Goal: Use online tool/utility: Utilize a website feature to perform a specific function

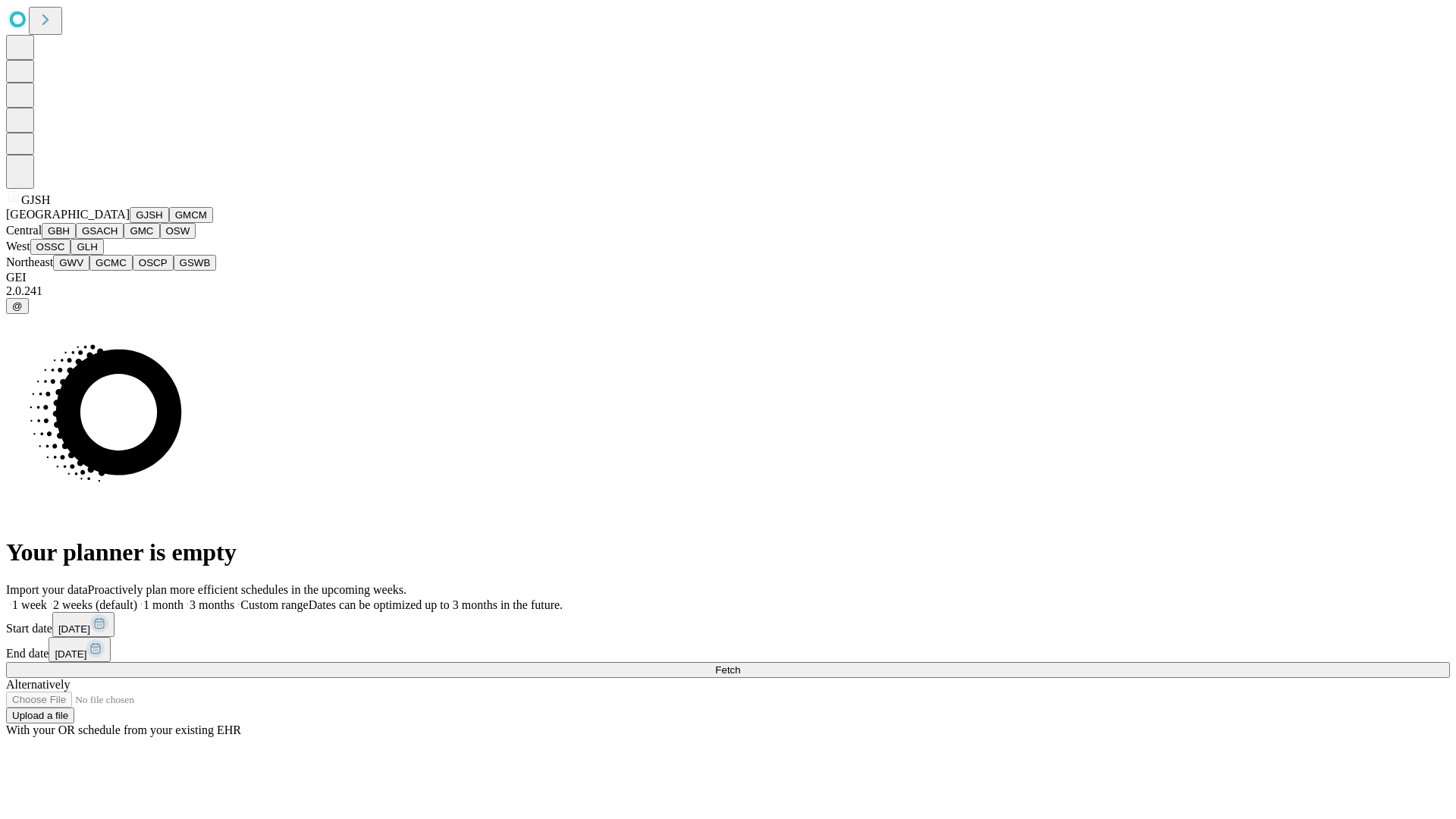
click at [129, 223] on button "GJSH" at bounding box center [148, 215] width 39 height 16
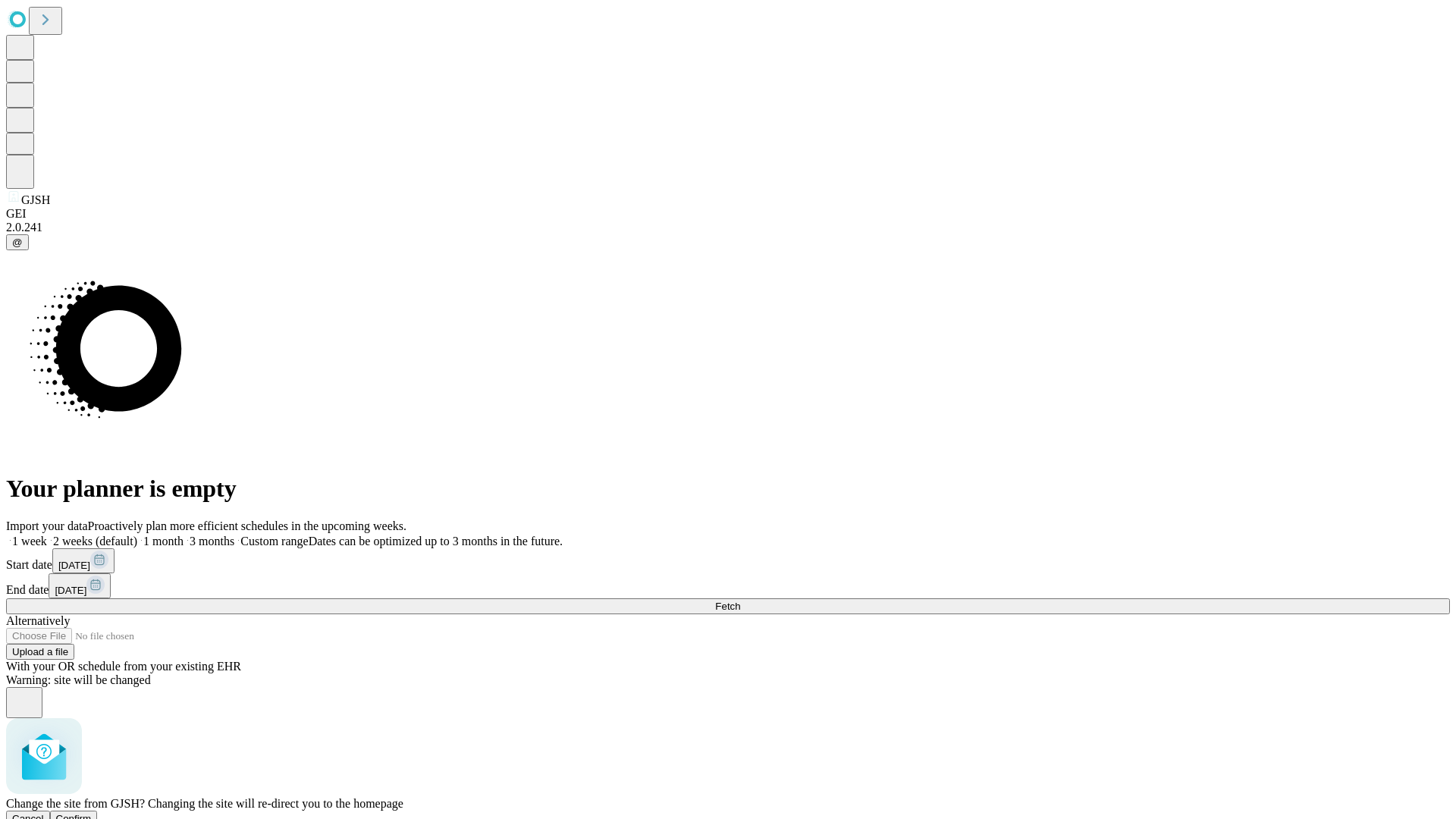
click at [92, 813] on span "Confirm" at bounding box center [73, 818] width 36 height 11
click at [137, 535] on label "2 weeks (default)" at bounding box center [92, 541] width 90 height 13
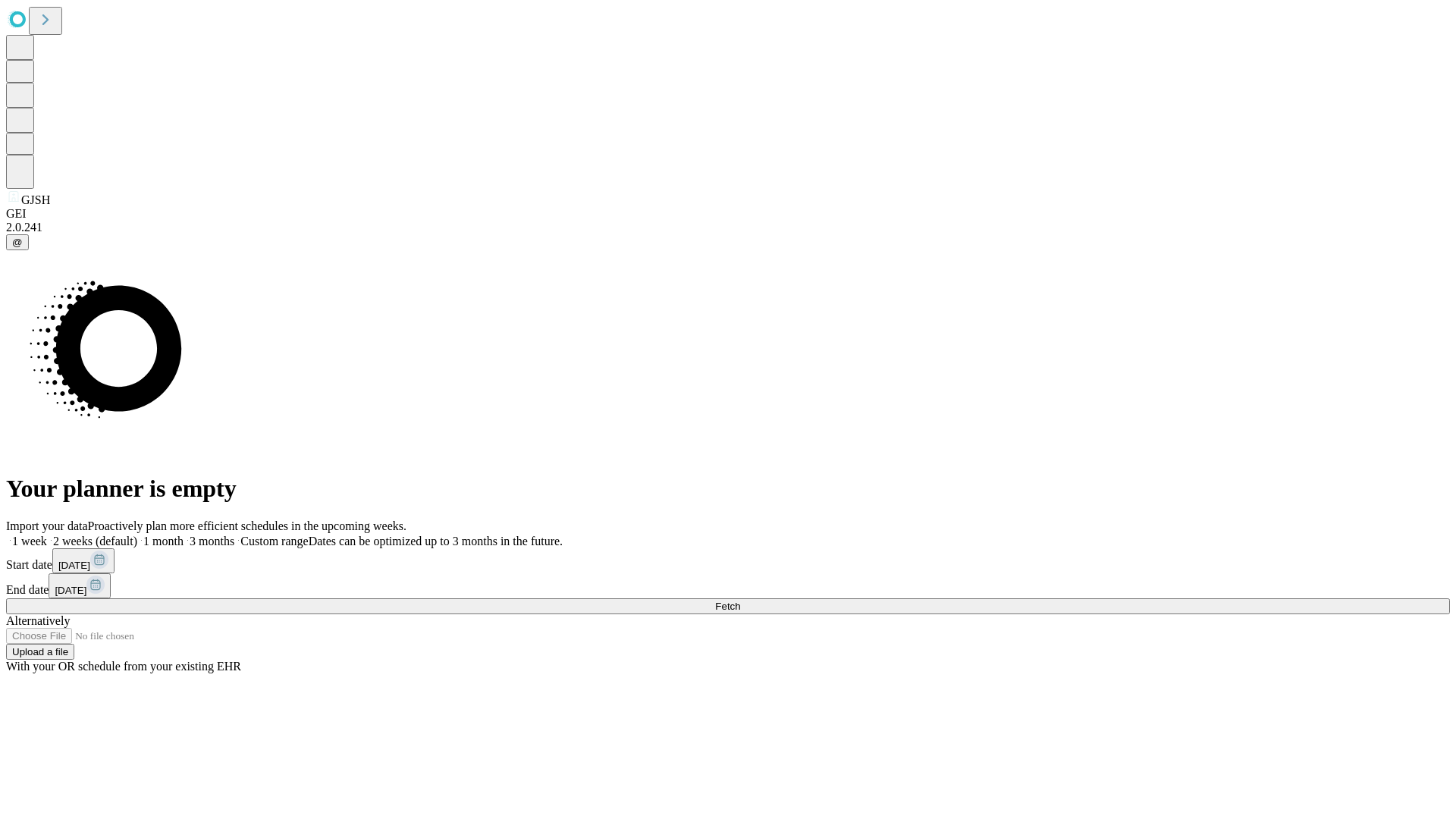
click at [740, 600] on span "Fetch" at bounding box center [727, 606] width 25 height 11
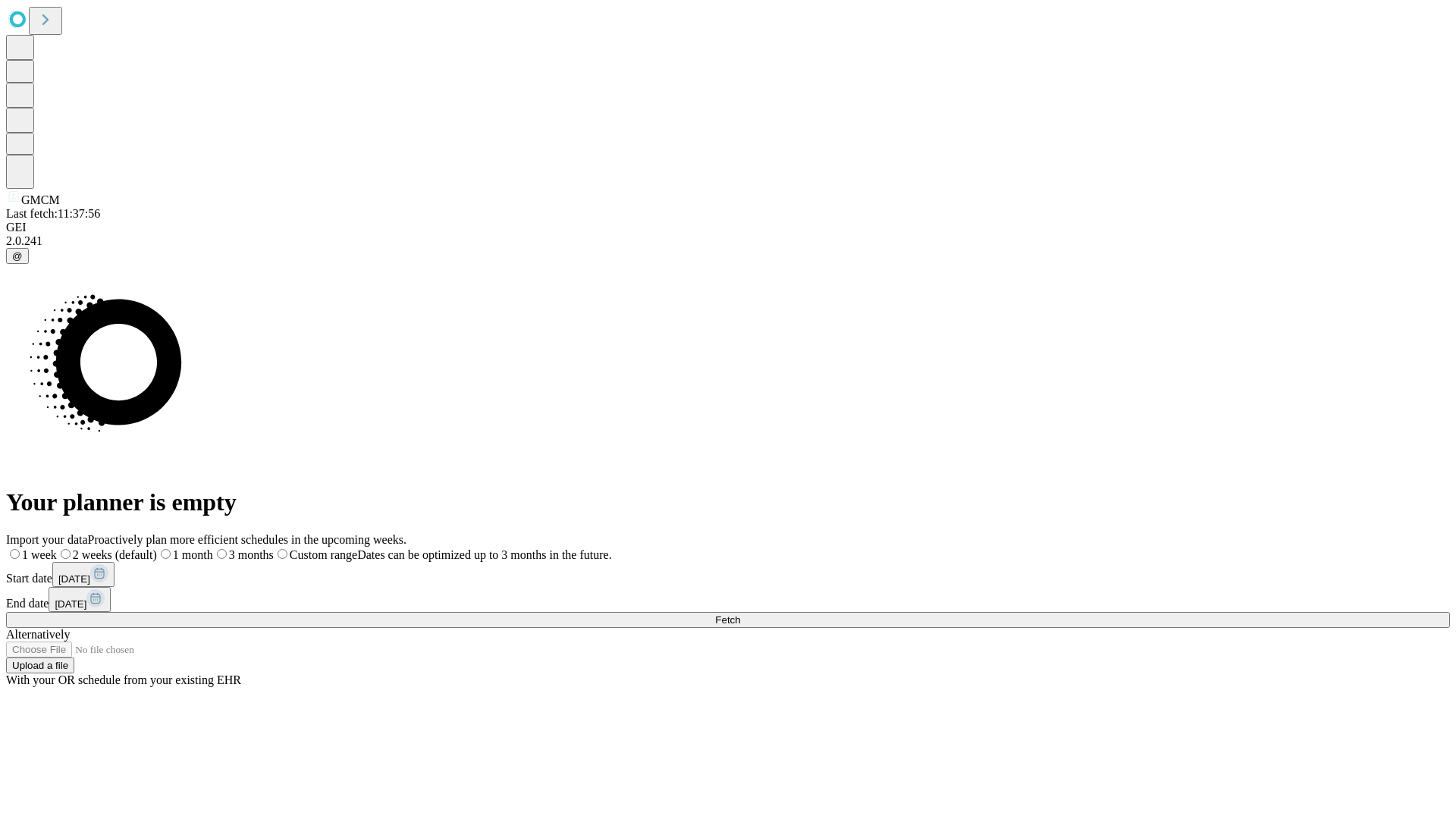
click at [157, 548] on label "2 weeks (default)" at bounding box center [106, 555] width 100 height 13
click at [740, 614] on span "Fetch" at bounding box center [727, 619] width 25 height 11
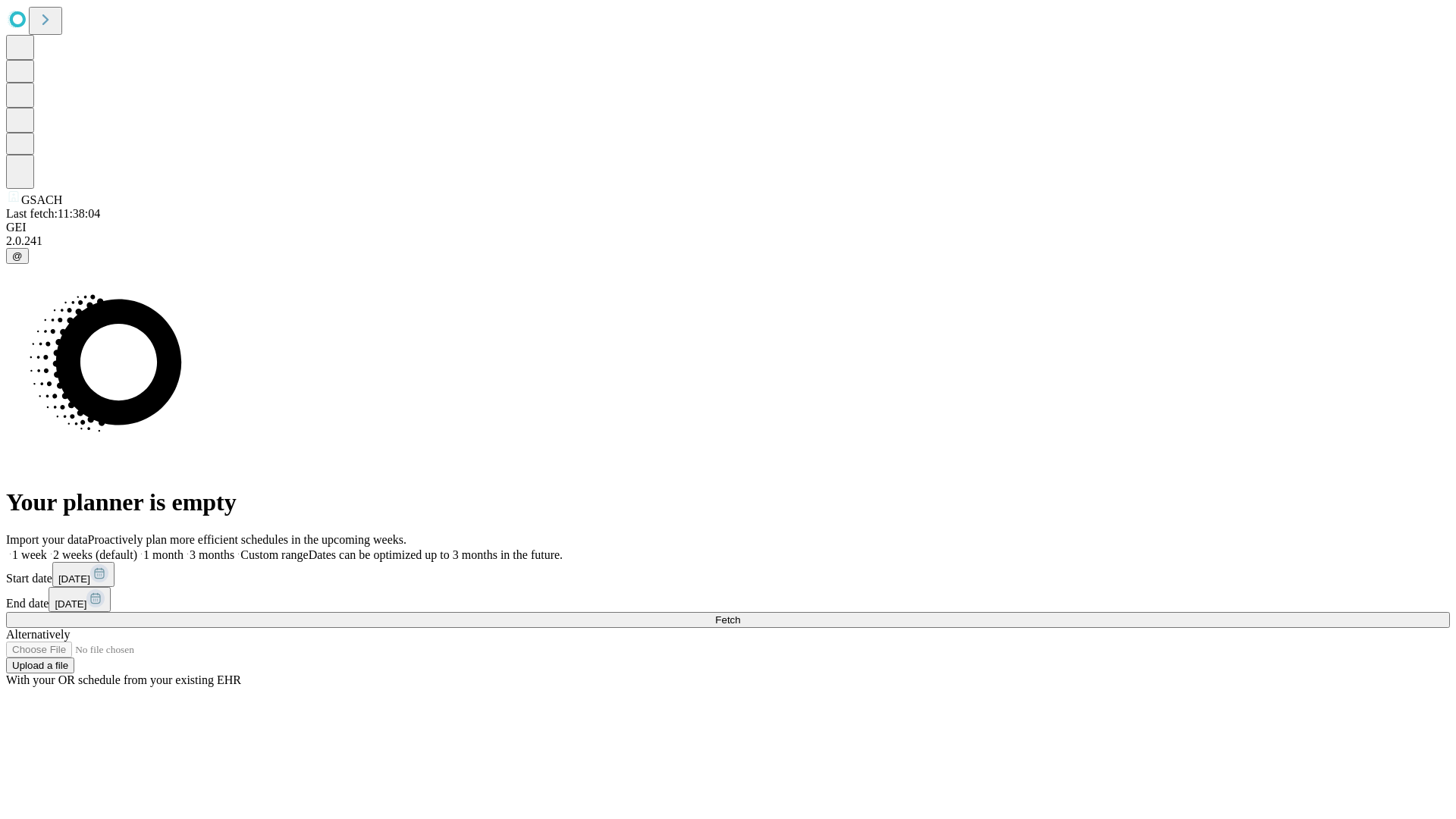
click at [740, 614] on span "Fetch" at bounding box center [727, 619] width 25 height 11
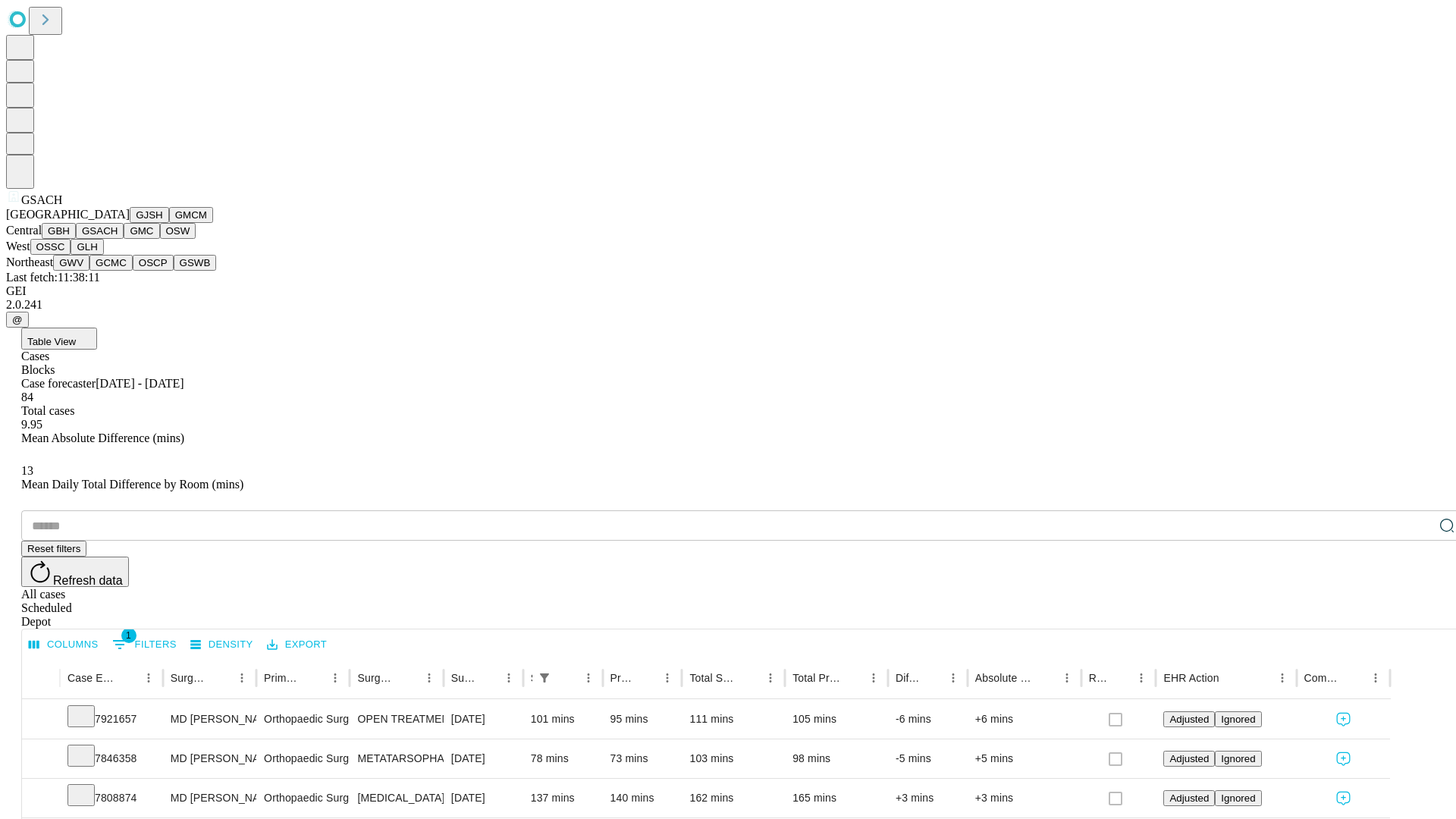
click at [124, 239] on button "GMC" at bounding box center [141, 231] width 36 height 16
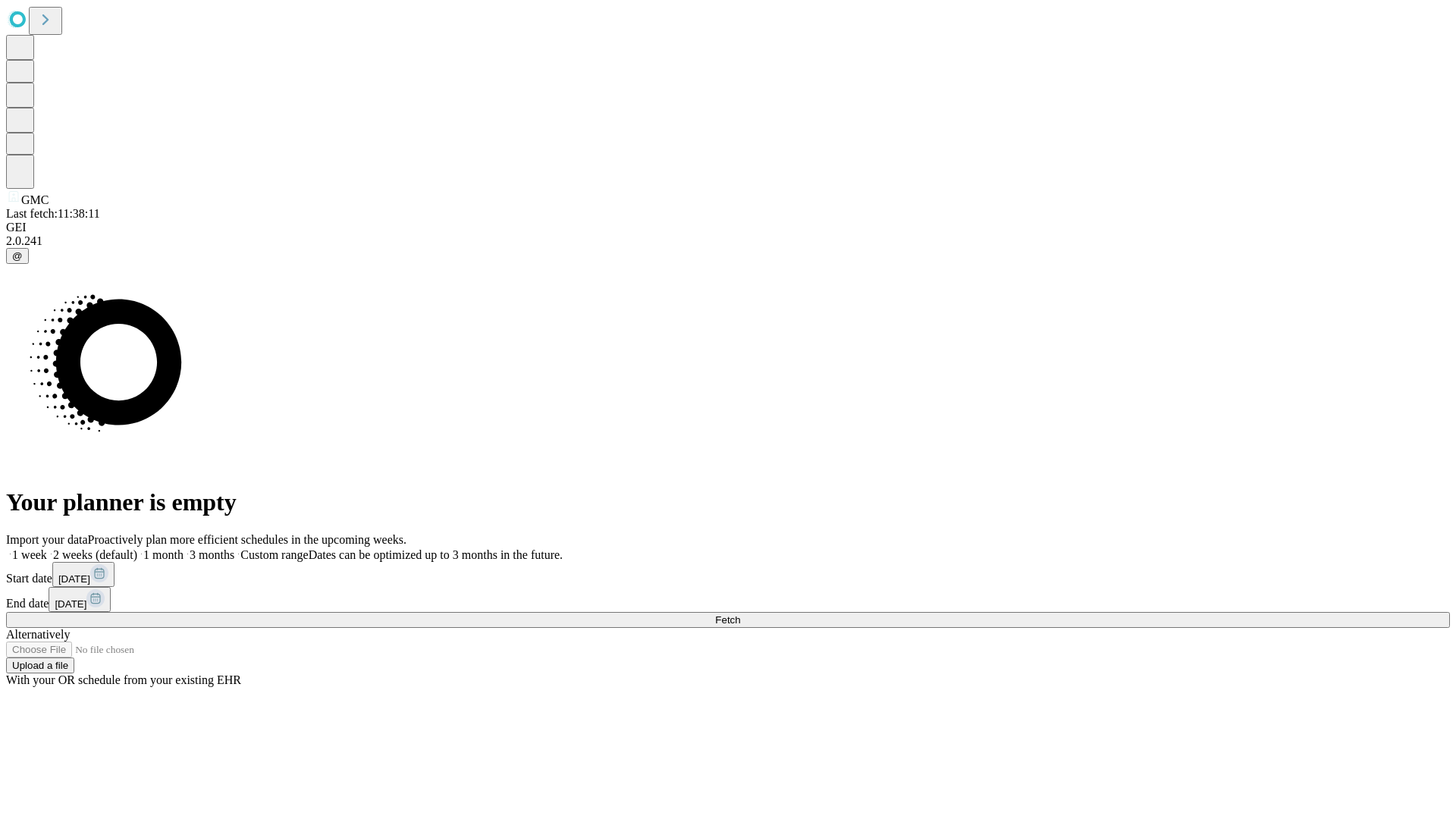
click at [740, 614] on span "Fetch" at bounding box center [727, 619] width 25 height 11
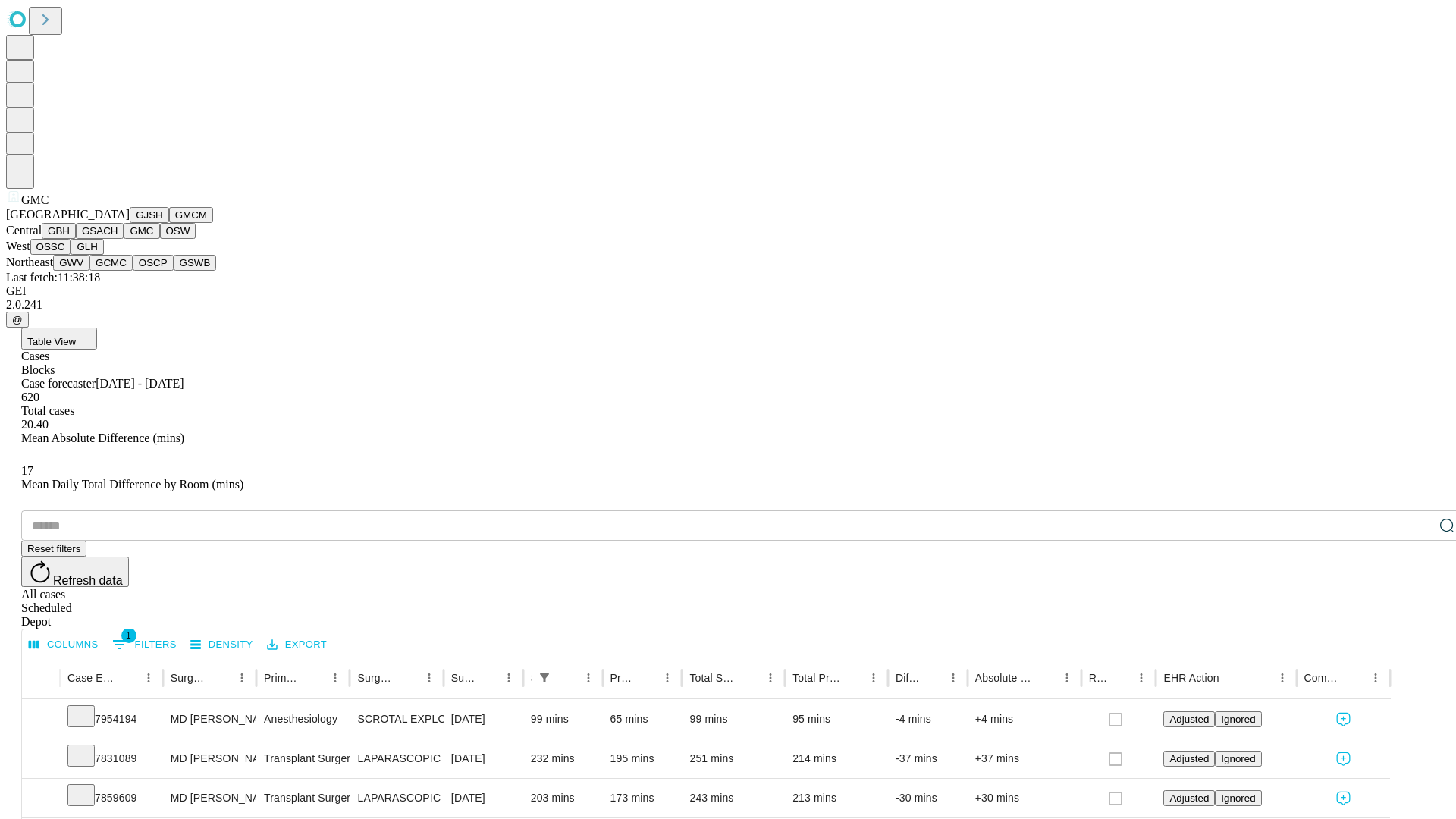
click at [160, 239] on button "OSW" at bounding box center [178, 231] width 37 height 16
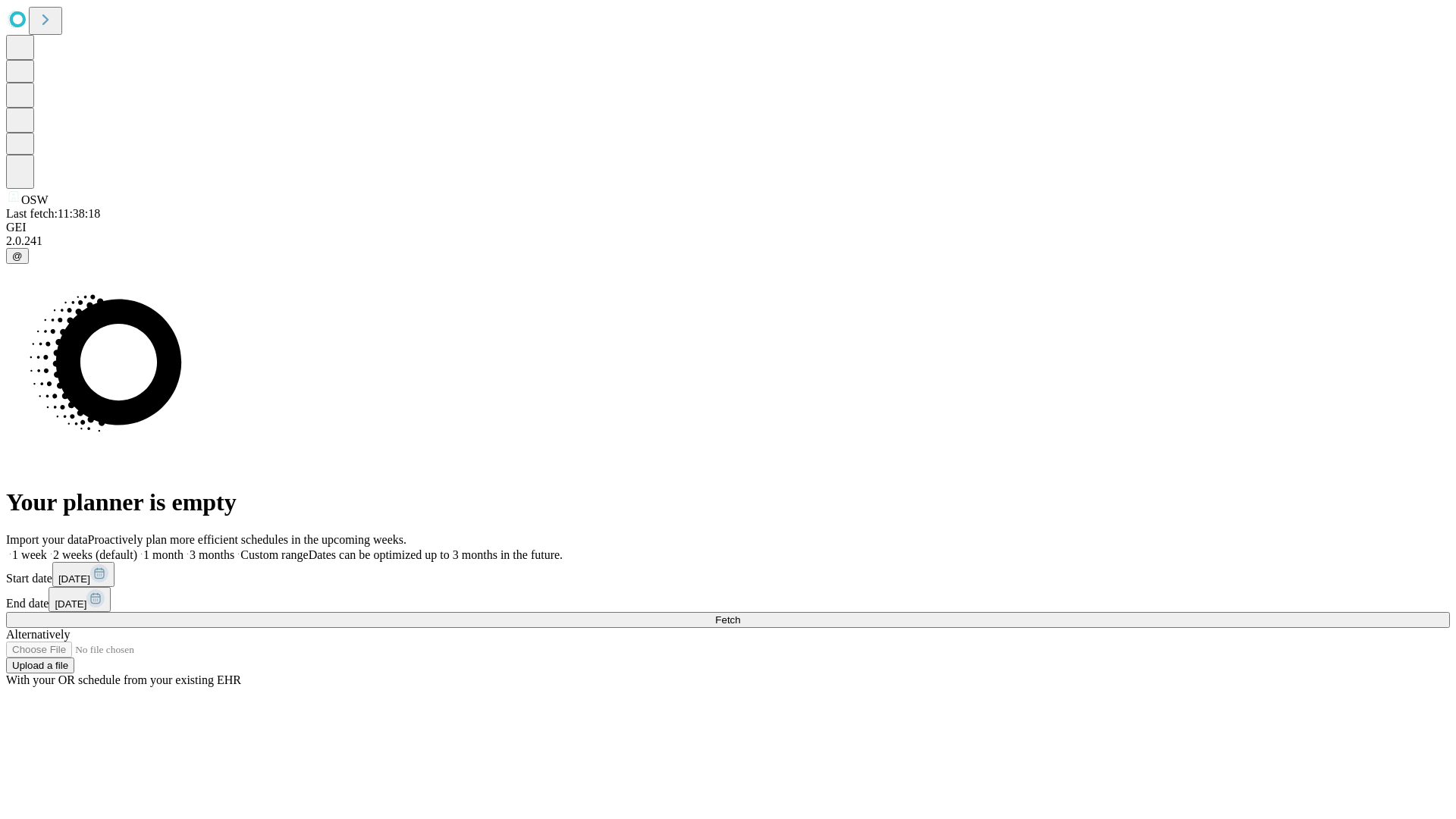
click at [137, 548] on label "2 weeks (default)" at bounding box center [92, 555] width 90 height 13
click at [740, 614] on span "Fetch" at bounding box center [727, 619] width 25 height 11
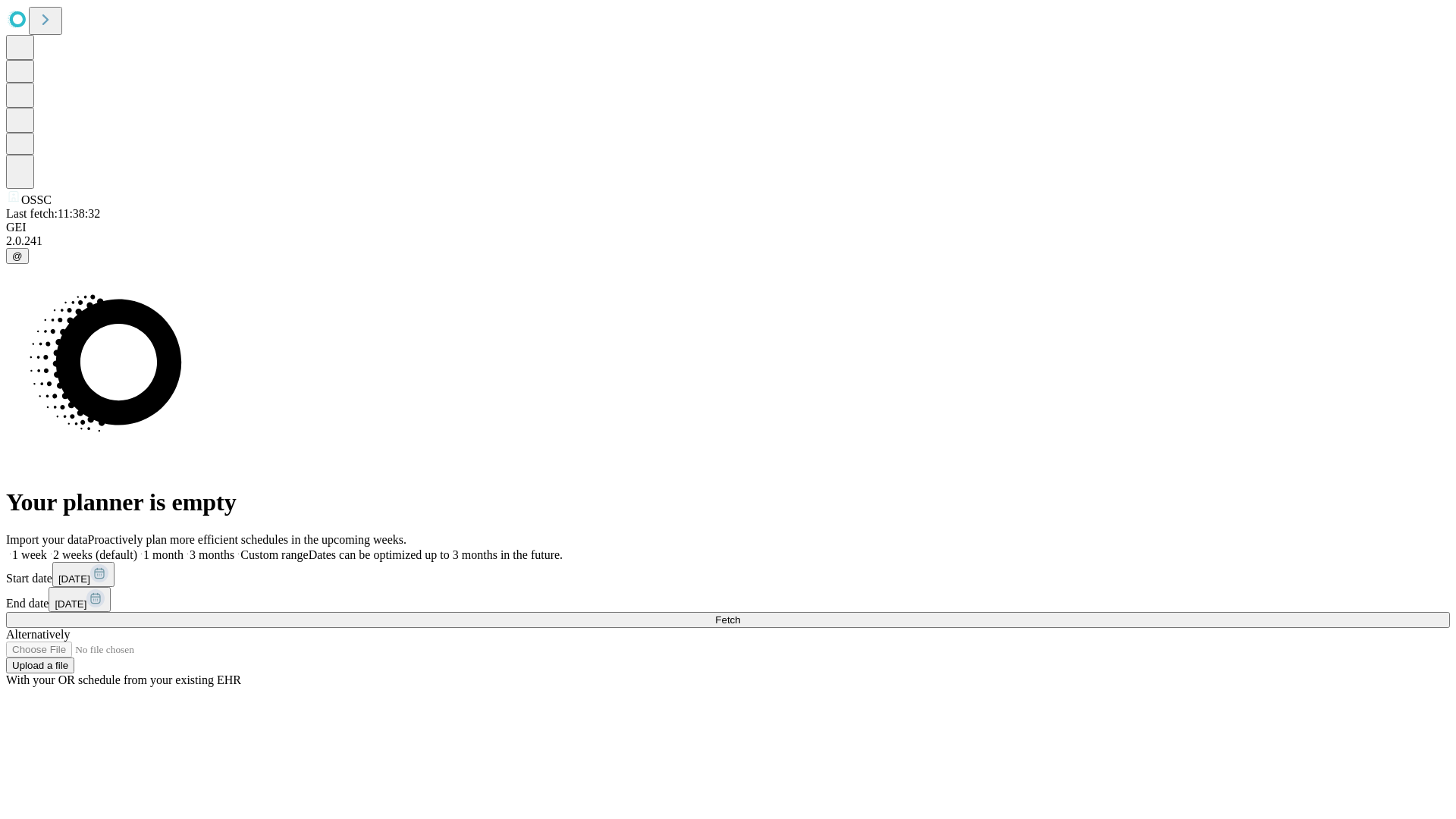
click at [137, 548] on label "2 weeks (default)" at bounding box center [92, 555] width 90 height 13
click at [740, 614] on span "Fetch" at bounding box center [727, 619] width 25 height 11
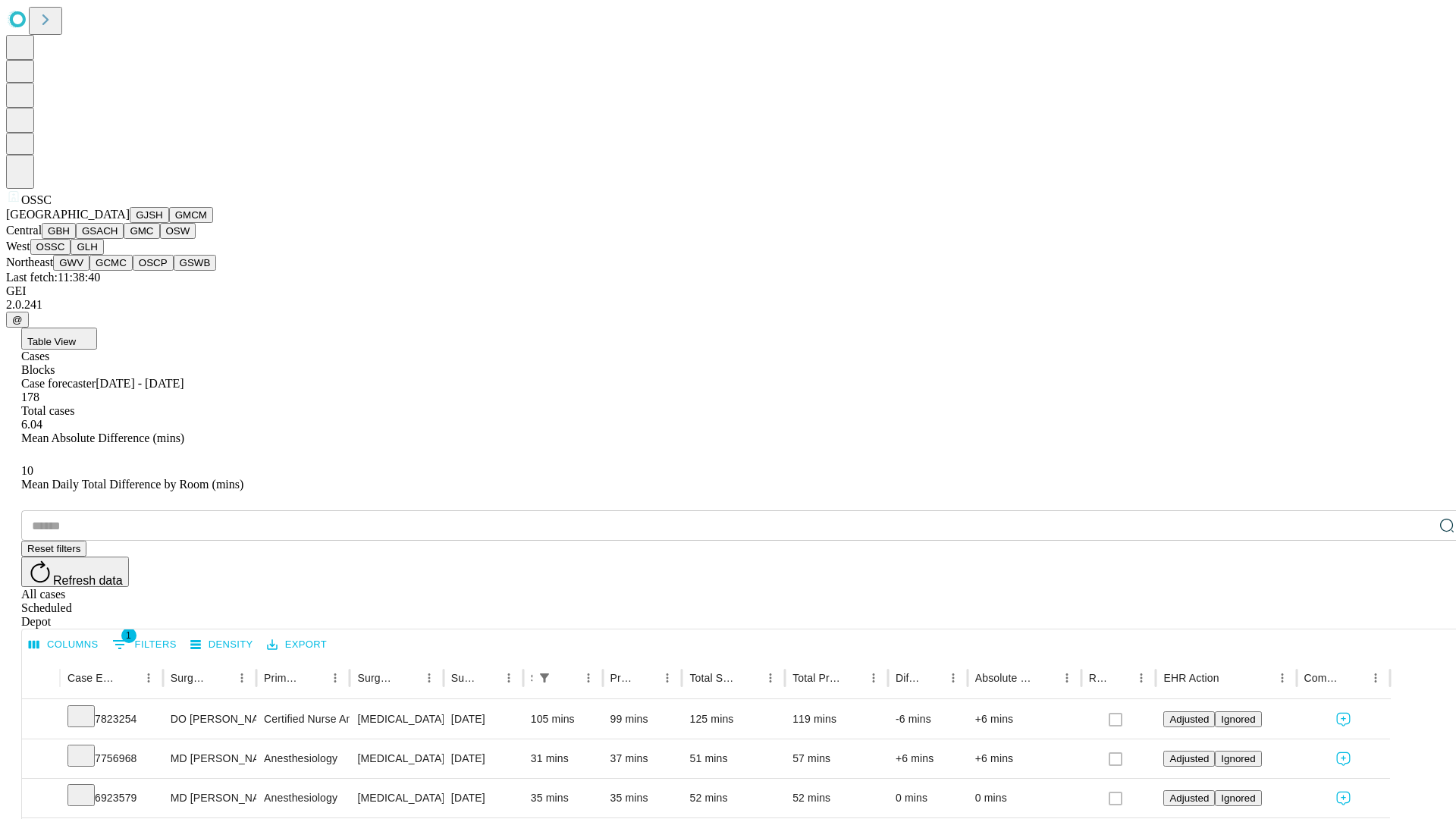
click at [103, 255] on button "GLH" at bounding box center [86, 247] width 33 height 16
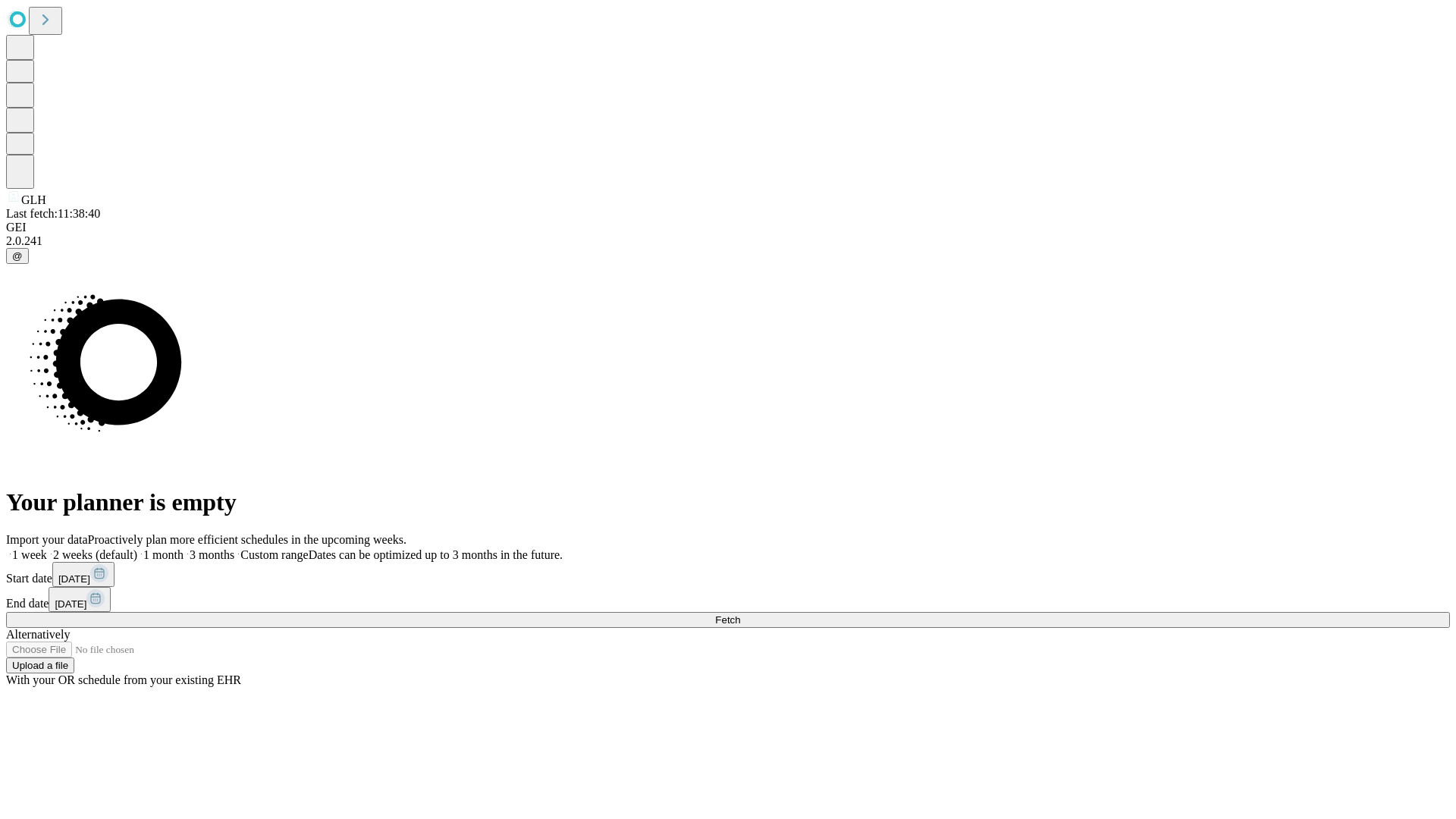
click at [137, 548] on label "2 weeks (default)" at bounding box center [92, 555] width 90 height 13
click at [740, 614] on span "Fetch" at bounding box center [727, 619] width 25 height 11
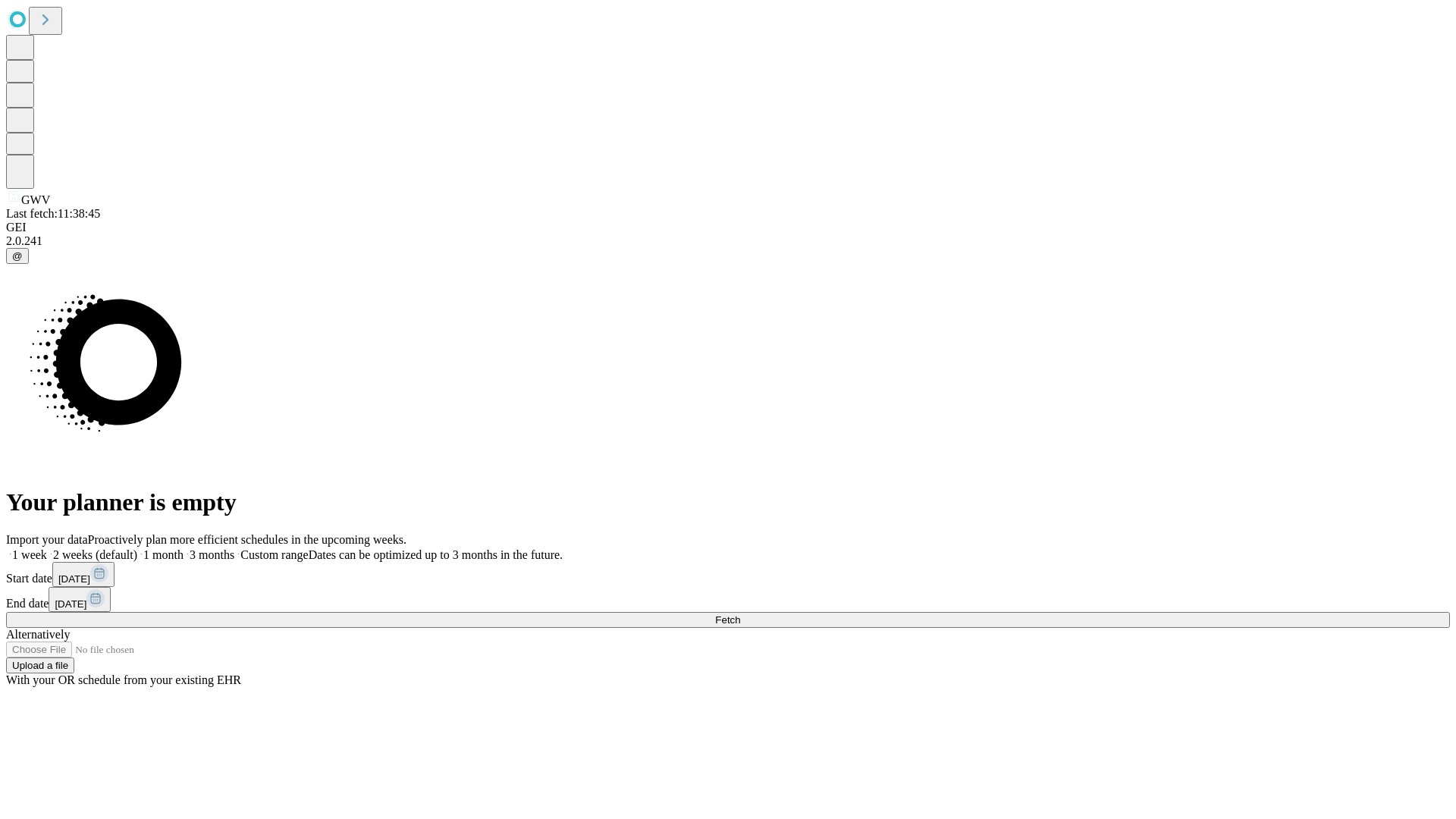
click at [137, 548] on label "2 weeks (default)" at bounding box center [92, 555] width 90 height 13
click at [740, 614] on span "Fetch" at bounding box center [727, 619] width 25 height 11
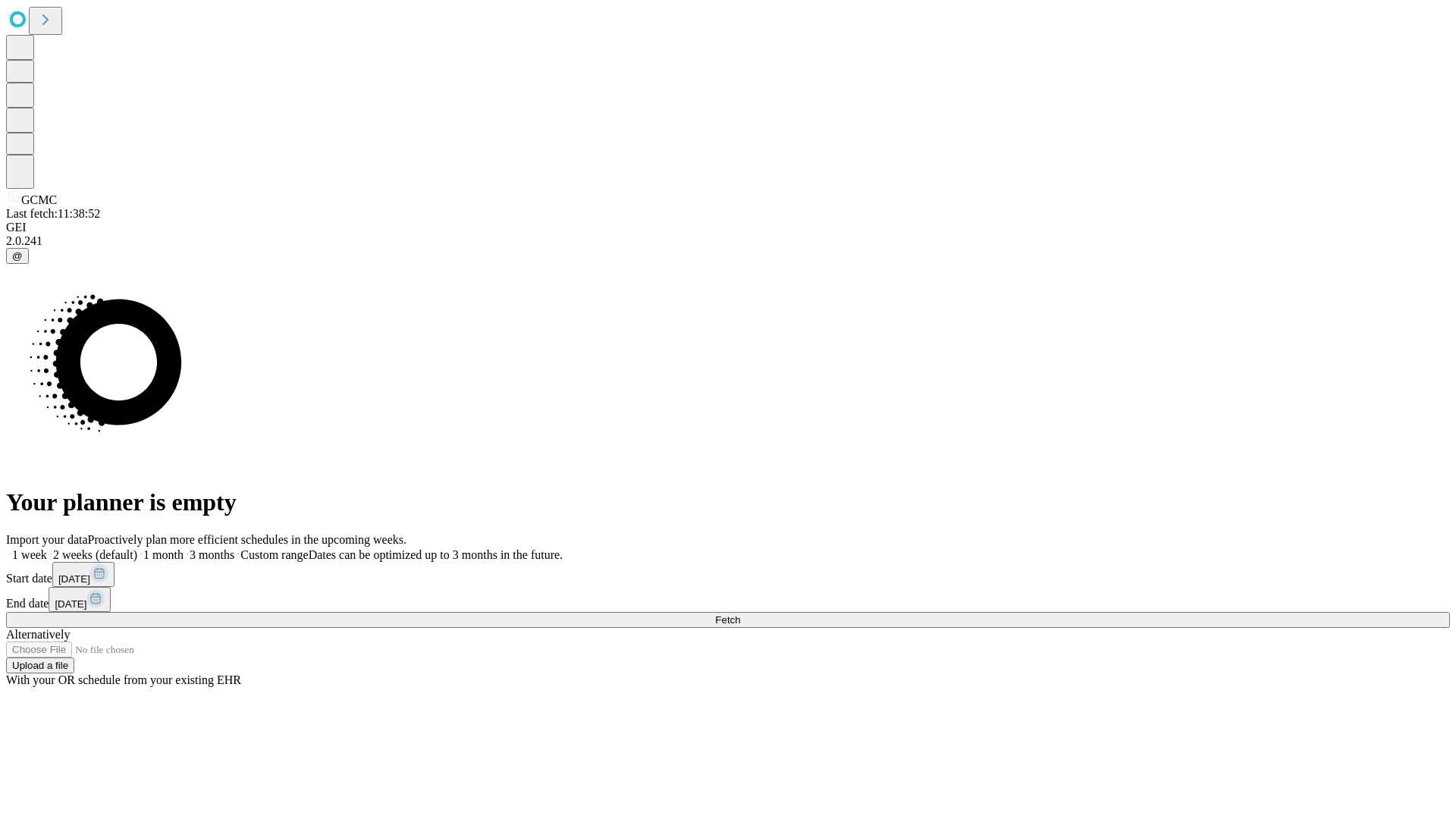
click at [137, 548] on label "2 weeks (default)" at bounding box center [92, 555] width 90 height 13
click at [740, 614] on span "Fetch" at bounding box center [727, 619] width 25 height 11
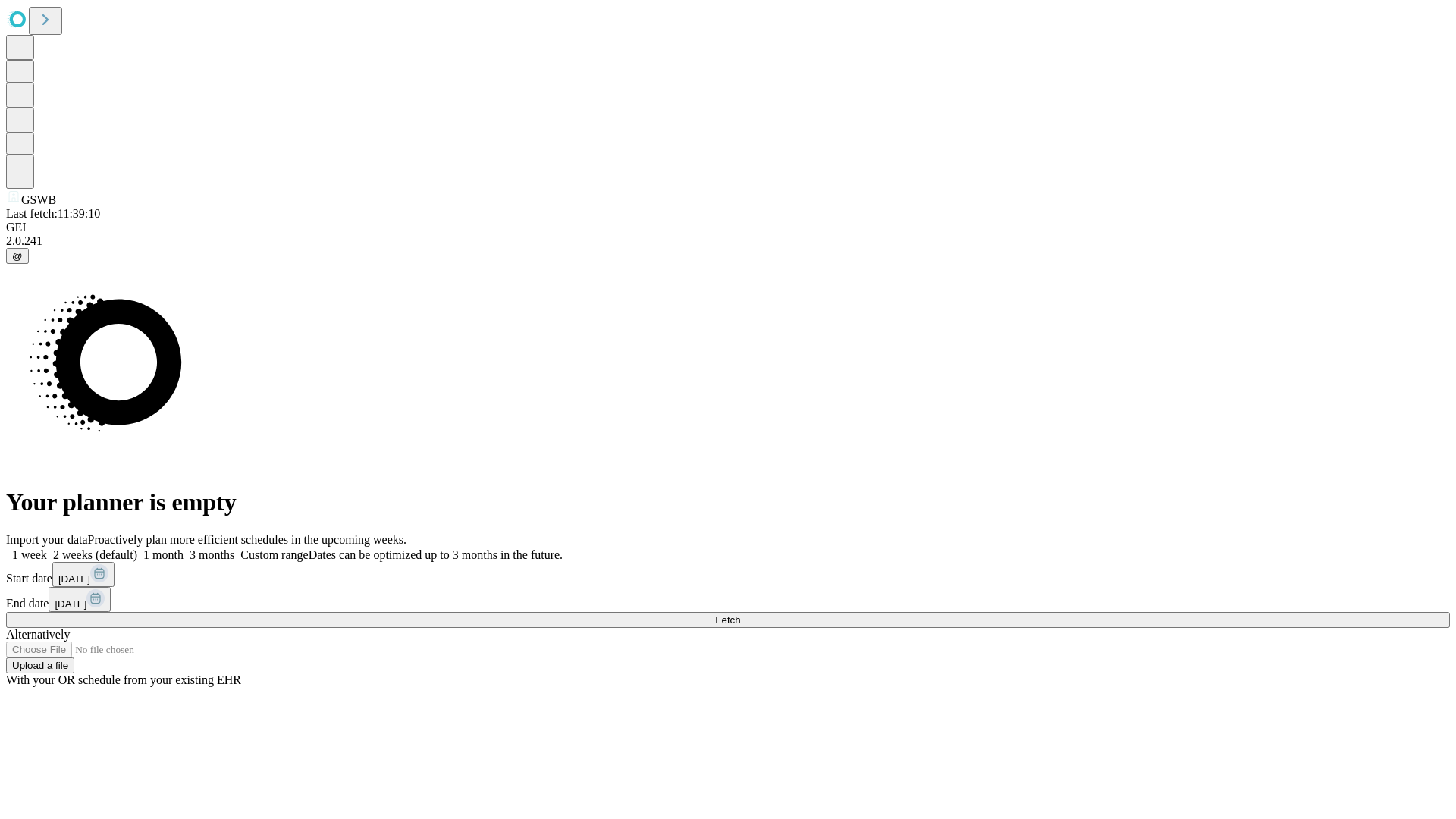
click at [137, 548] on label "2 weeks (default)" at bounding box center [92, 555] width 90 height 13
click at [740, 614] on span "Fetch" at bounding box center [727, 619] width 25 height 11
